Goal: Find specific page/section: Find specific page/section

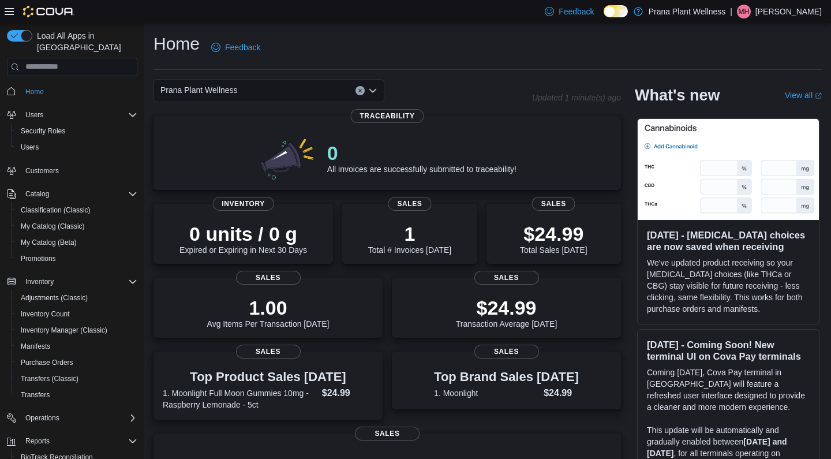
scroll to position [2, 0]
click at [214, 94] on span "Prana Plant Wellness" at bounding box center [198, 90] width 77 height 14
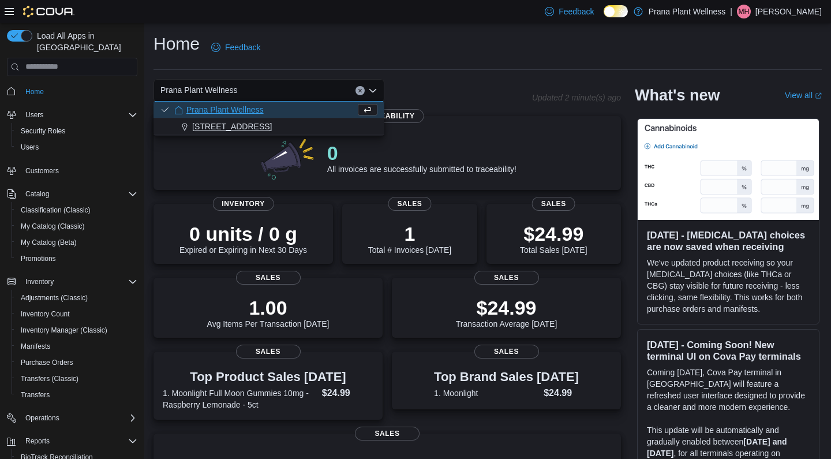
click at [215, 124] on span "5689 Duluth Street" at bounding box center [232, 127] width 80 height 12
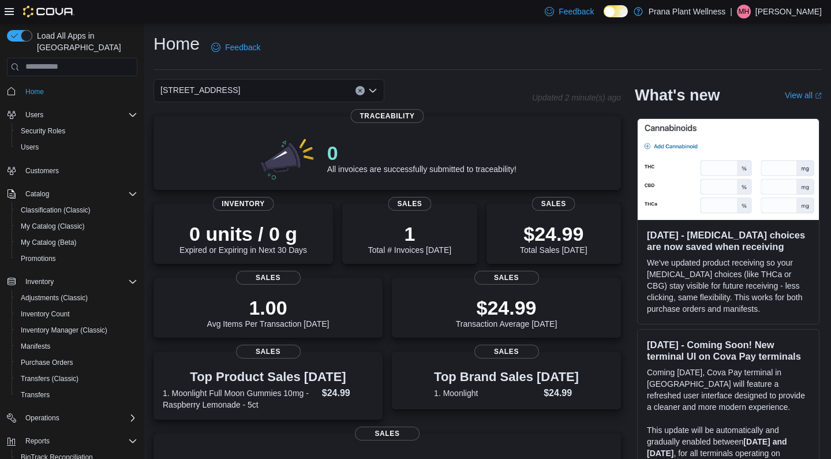
click at [285, 88] on div "5689 Duluth Street" at bounding box center [269, 90] width 231 height 23
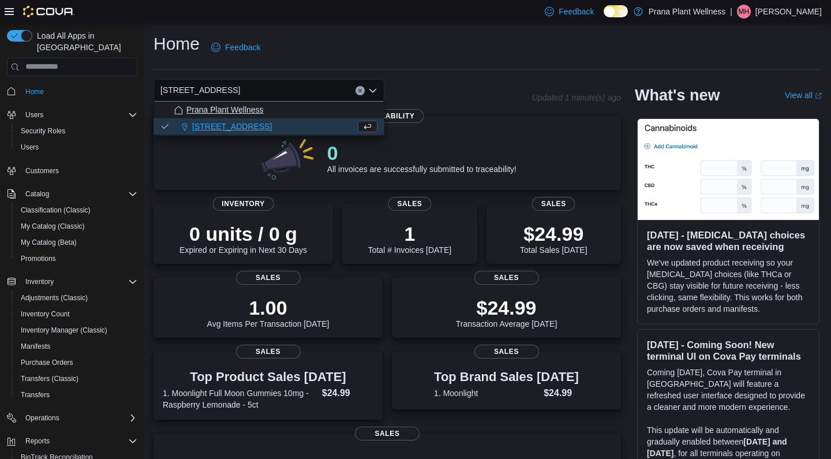
click at [266, 114] on div "Prana Plant Wellness" at bounding box center [275, 110] width 203 height 12
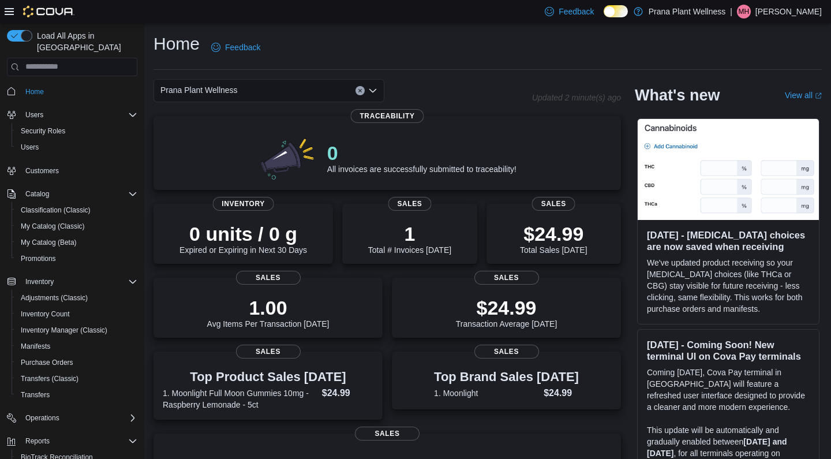
click at [225, 80] on div "Prana Plant Wellness" at bounding box center [269, 90] width 231 height 23
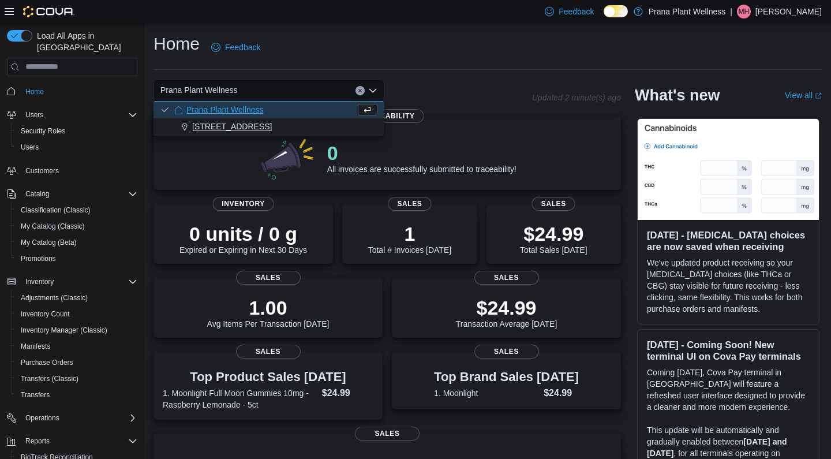
click at [228, 123] on span "5689 Duluth Street" at bounding box center [232, 127] width 80 height 12
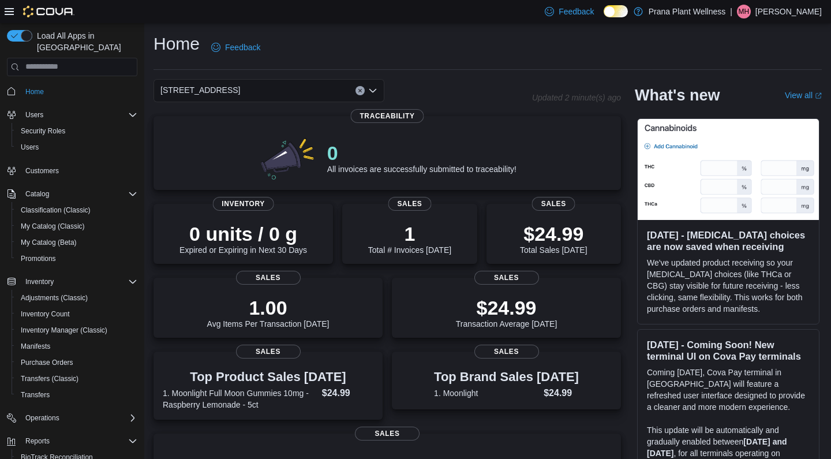
click at [272, 85] on div "5689 Duluth Street Combo box. Selected. 5689 Duluth Street. Press Backspace to …" at bounding box center [269, 90] width 231 height 23
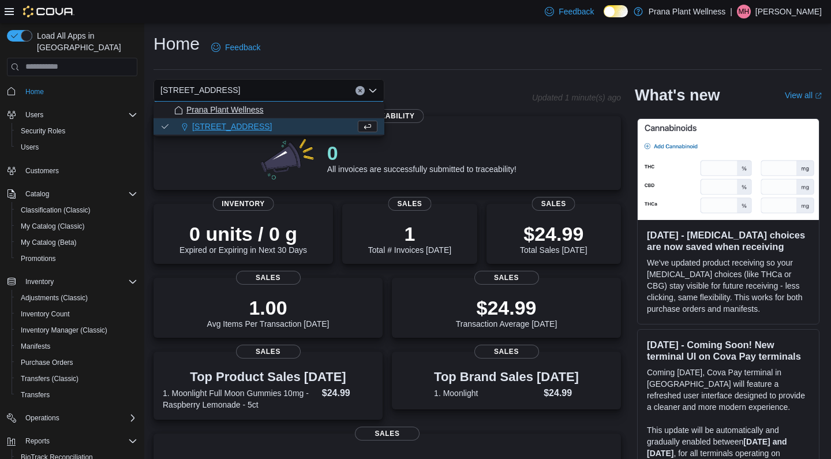
click at [253, 107] on span "Prana Plant Wellness" at bounding box center [224, 110] width 77 height 12
